Goal: Information Seeking & Learning: Learn about a topic

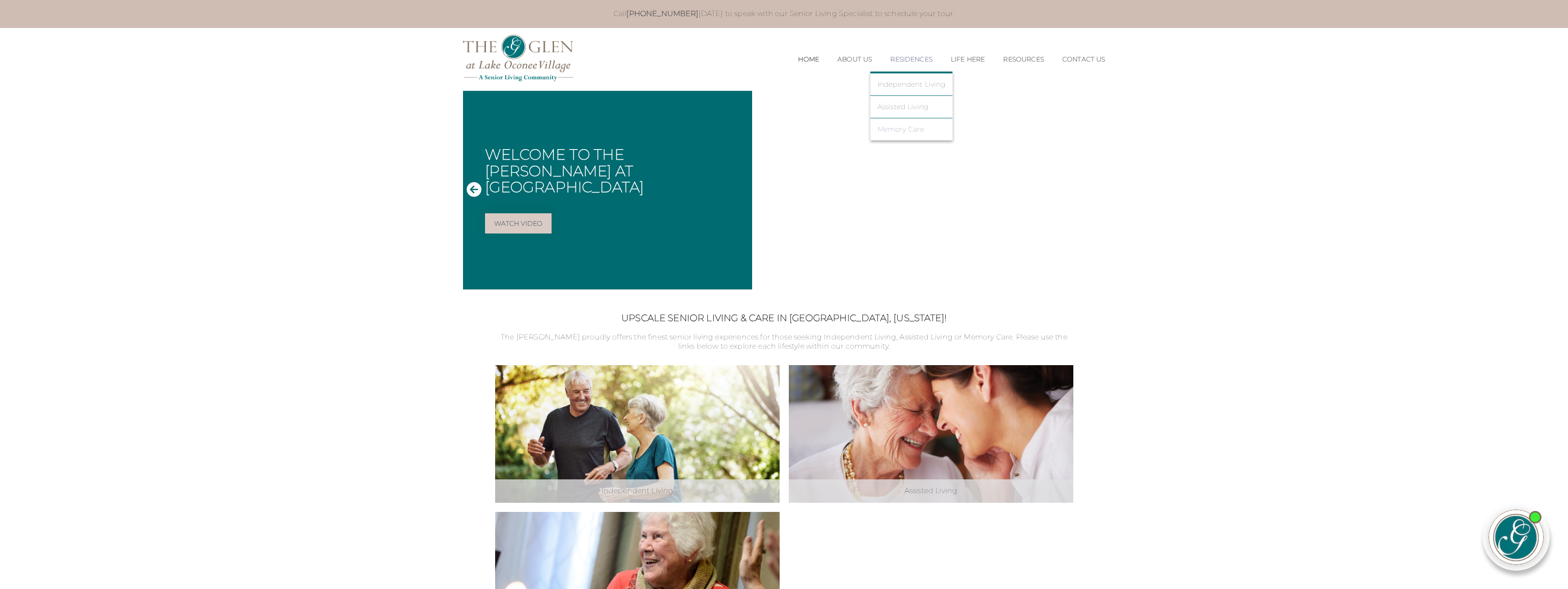
click at [906, 130] on link "Memory Care" at bounding box center [912, 130] width 68 height 9
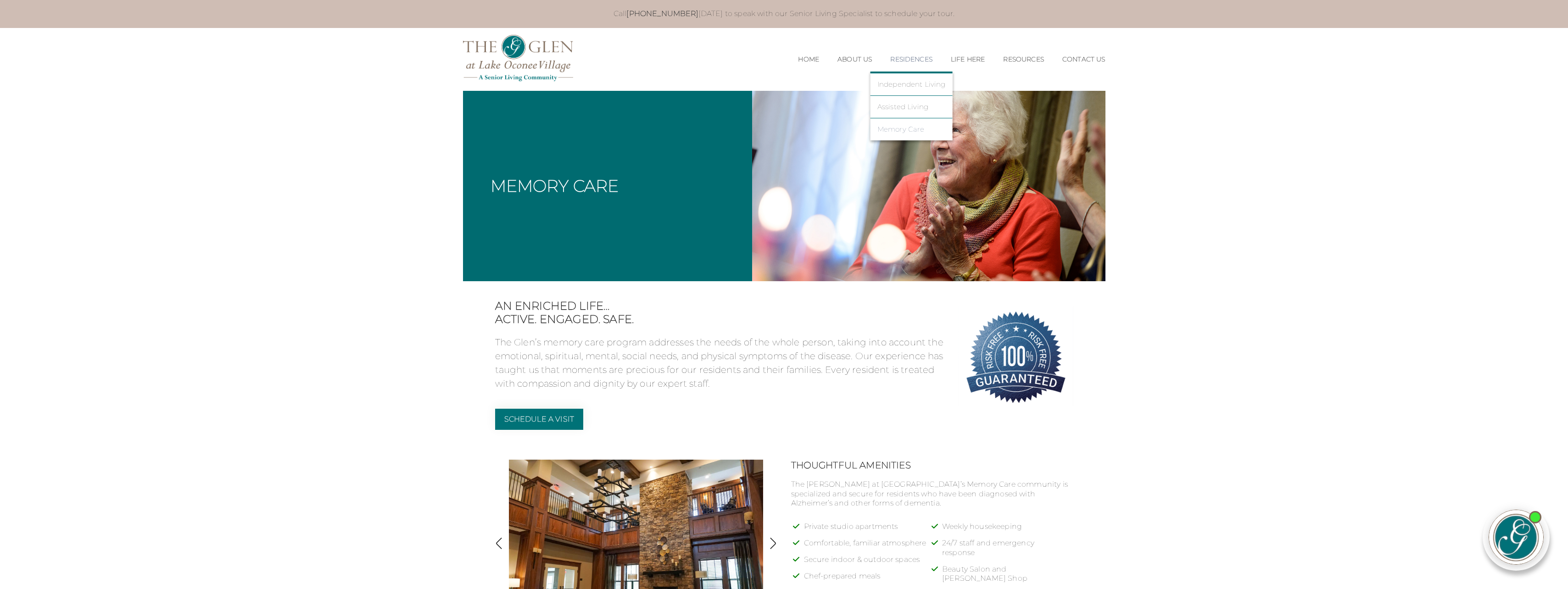
click at [906, 126] on link "Memory Care" at bounding box center [912, 130] width 68 height 9
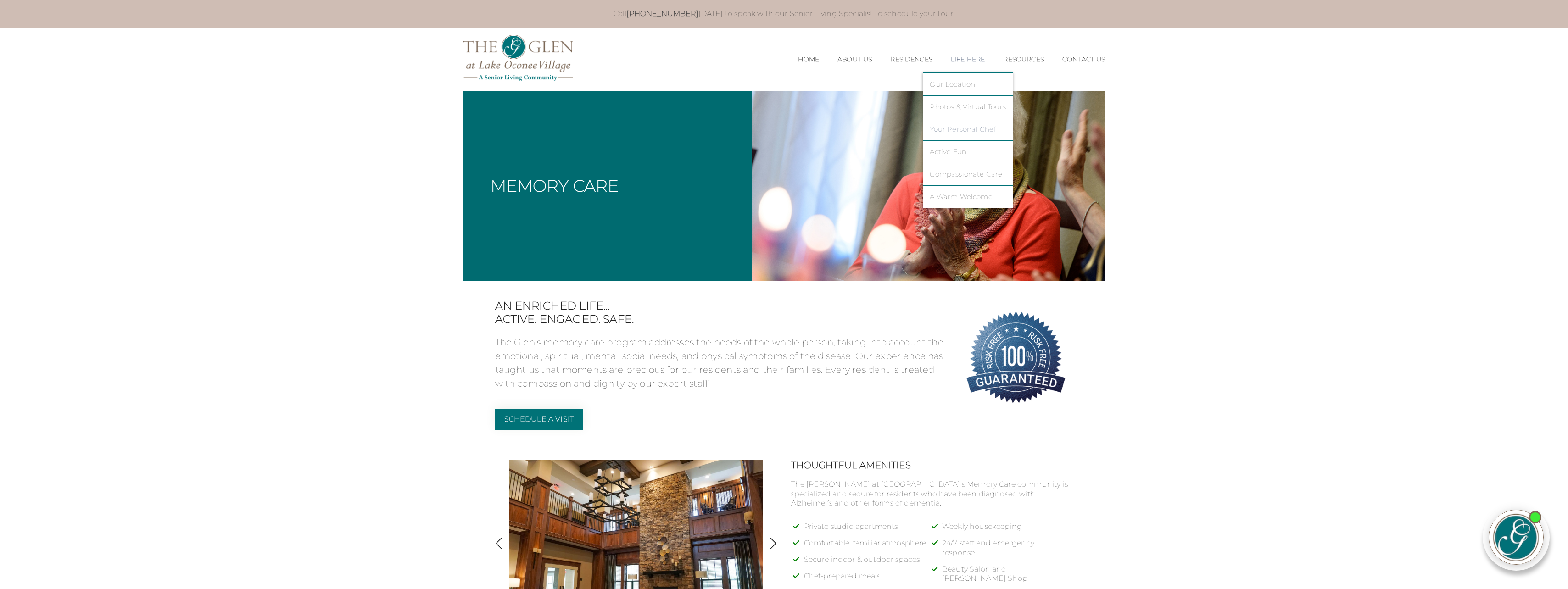
click at [960, 130] on link "Your Personal Chef" at bounding box center [967, 130] width 76 height 9
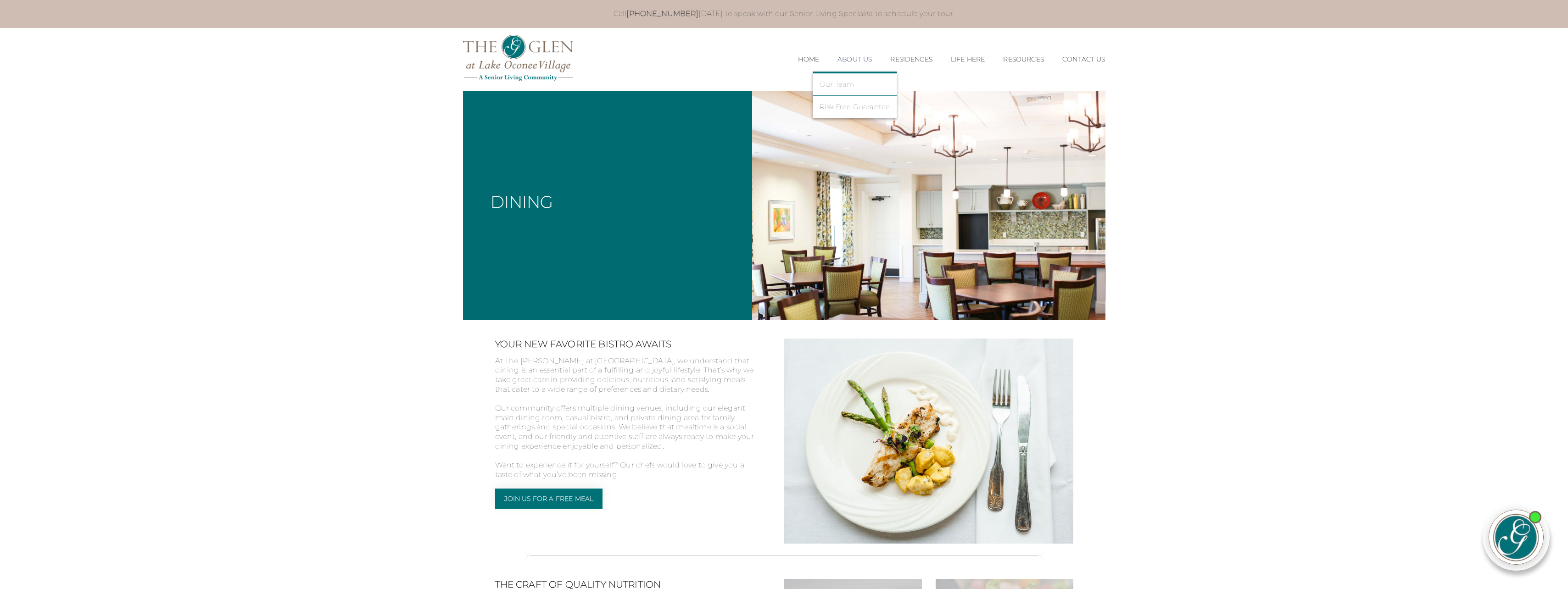
click at [836, 81] on link "Our Team" at bounding box center [854, 85] width 70 height 9
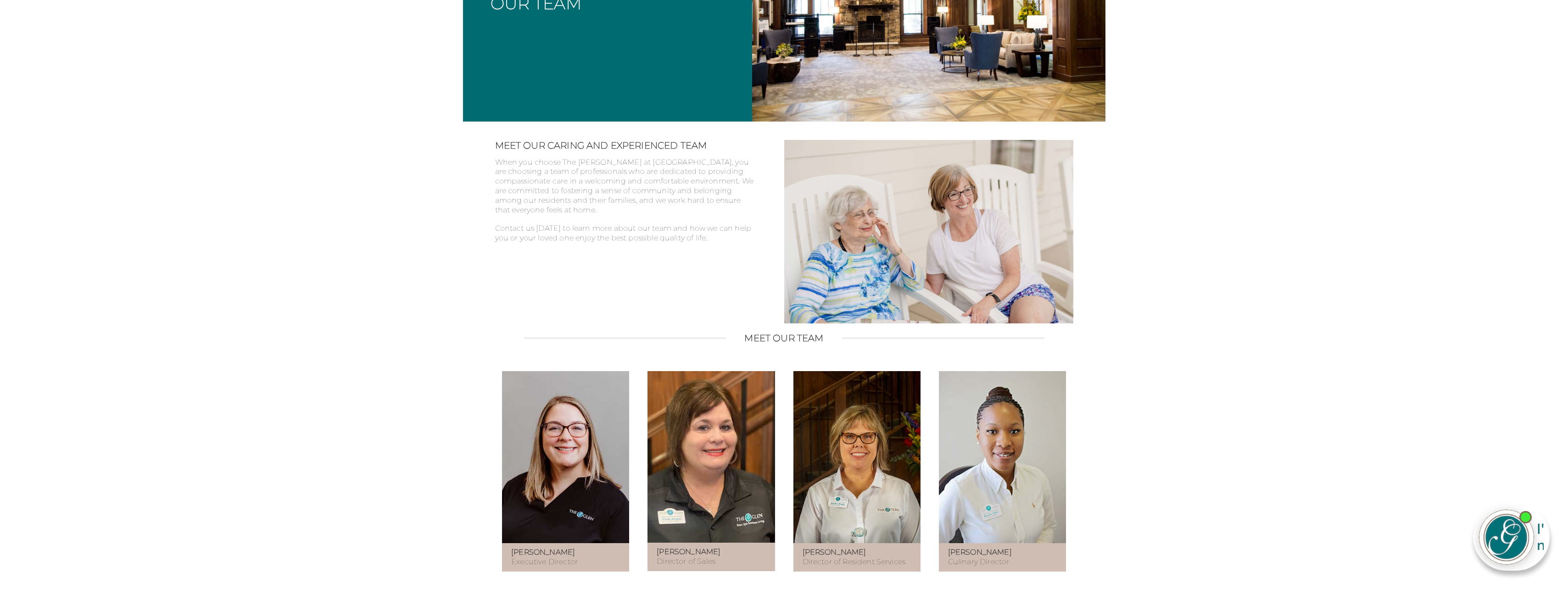
scroll to position [184, 0]
